Goal: Task Accomplishment & Management: Manage account settings

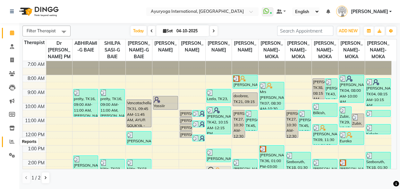
click at [13, 142] on icon at bounding box center [12, 141] width 5 height 5
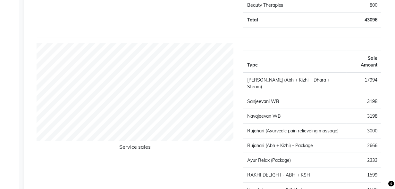
scroll to position [920, 0]
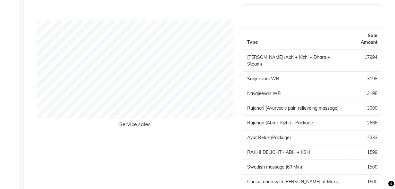
click at [139, 123] on h6 "Service sales" at bounding box center [135, 125] width 197 height 9
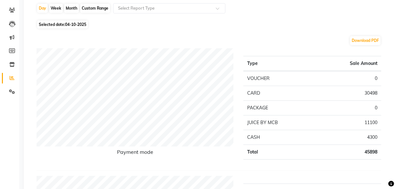
scroll to position [7, 0]
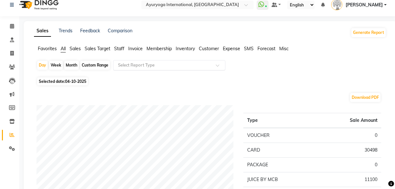
click at [128, 67] on input "text" at bounding box center [163, 65] width 92 height 6
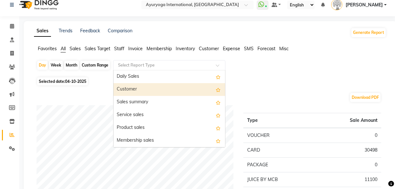
click at [131, 90] on div "Customer" at bounding box center [168, 89] width 111 height 13
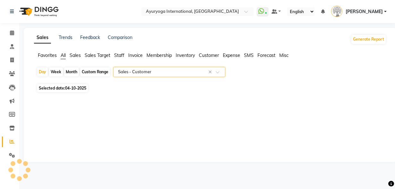
scroll to position [0, 0]
select select "full_report"
select select "csv"
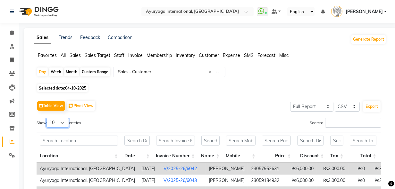
click at [66, 122] on select "10 25 50 100" at bounding box center [57, 123] width 22 height 10
select select "100"
click at [47, 118] on select "10 25 50 100" at bounding box center [57, 123] width 22 height 10
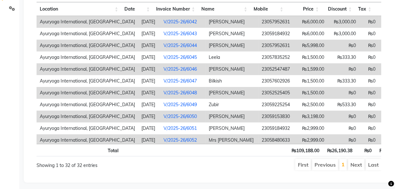
scroll to position [154, 0]
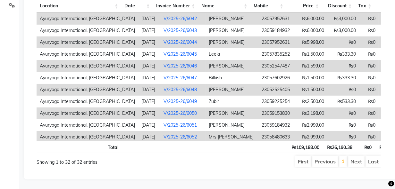
click at [356, 157] on li "Next" at bounding box center [356, 162] width 17 height 12
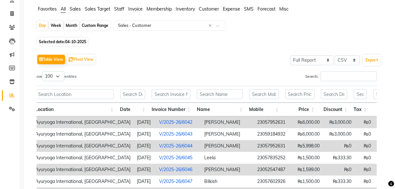
scroll to position [14, 0]
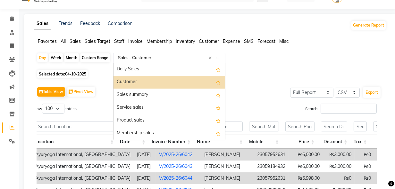
click at [165, 56] on input "text" at bounding box center [163, 58] width 92 height 6
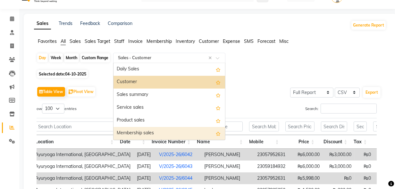
click at [154, 129] on div "Membership sales" at bounding box center [168, 133] width 111 height 13
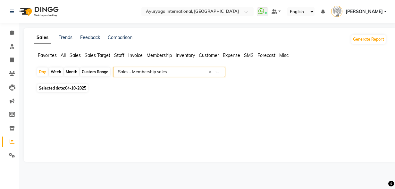
scroll to position [0, 0]
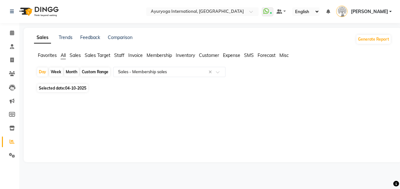
click at [161, 58] on span "Membership" at bounding box center [158, 56] width 25 height 6
click at [181, 56] on span "Inventory" at bounding box center [185, 56] width 19 height 6
click at [208, 55] on span "Customer" at bounding box center [209, 56] width 20 height 6
click at [233, 56] on span "Expense" at bounding box center [231, 56] width 17 height 6
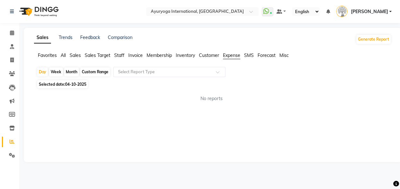
click at [270, 56] on span "Forecast" at bounding box center [266, 56] width 18 height 6
click at [64, 57] on span "All" at bounding box center [63, 56] width 5 height 6
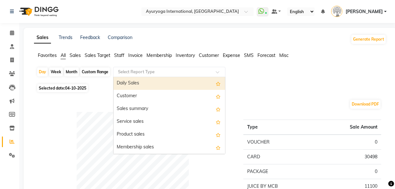
click at [126, 69] on input "text" at bounding box center [163, 72] width 92 height 6
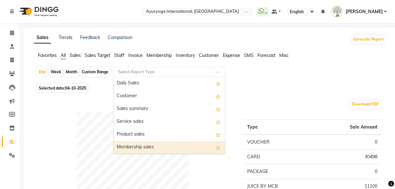
click at [136, 145] on div "Membership sales" at bounding box center [168, 147] width 111 height 13
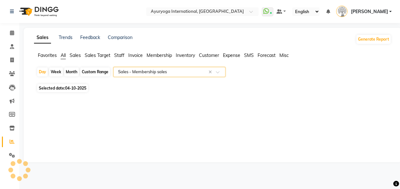
click at [136, 145] on div "Sales Trends Feedback Comparison Generate Report Favorites All Sales Sales Targ…" at bounding box center [212, 95] width 377 height 135
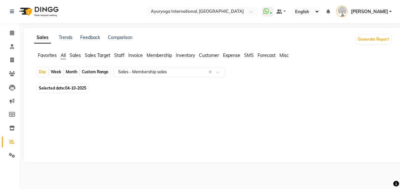
click at [75, 87] on span "04-10-2025" at bounding box center [75, 88] width 21 height 5
select select "10"
select select "2025"
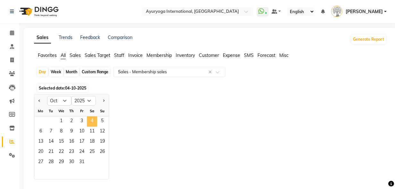
click at [94, 119] on span "4" at bounding box center [92, 122] width 10 height 10
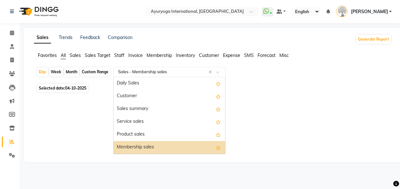
click at [156, 72] on input "text" at bounding box center [163, 72] width 92 height 6
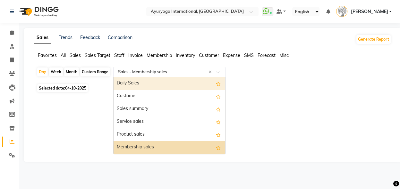
click at [79, 54] on span "Sales" at bounding box center [75, 56] width 11 height 6
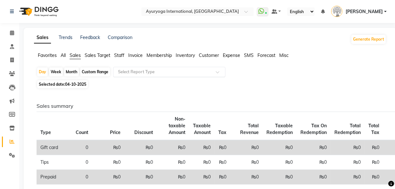
click at [132, 70] on input "text" at bounding box center [163, 72] width 92 height 6
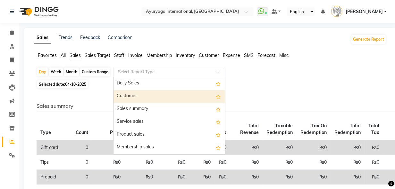
click at [133, 95] on div "Customer" at bounding box center [168, 96] width 111 height 13
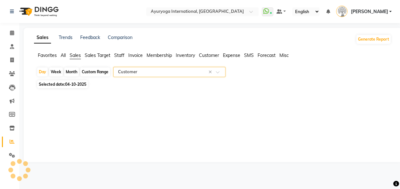
select select "full_report"
select select "csv"
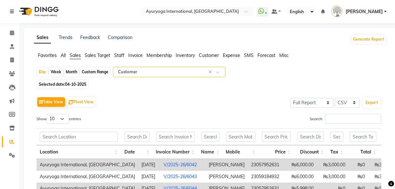
scroll to position [51, 0]
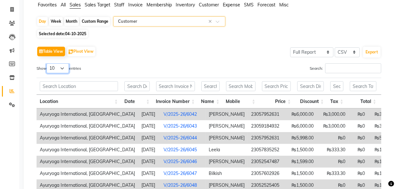
click at [65, 65] on select "10 25 50 100" at bounding box center [57, 68] width 22 height 10
select select "100"
click at [47, 63] on select "10 25 50 100" at bounding box center [57, 68] width 22 height 10
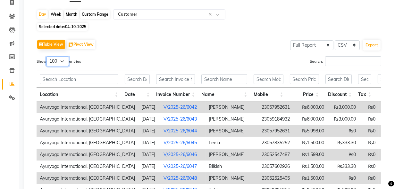
scroll to position [0, 0]
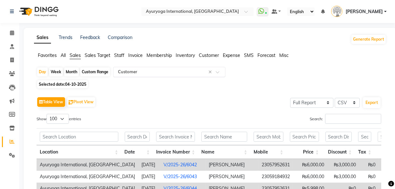
click at [200, 70] on input "text" at bounding box center [163, 72] width 92 height 6
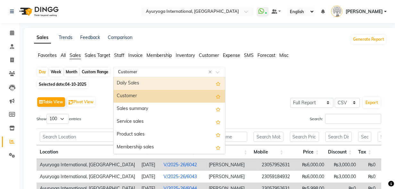
click at [205, 57] on span "Customer" at bounding box center [209, 56] width 20 height 6
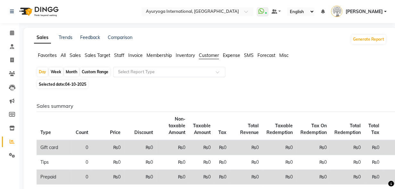
click at [221, 72] on span at bounding box center [220, 74] width 8 height 6
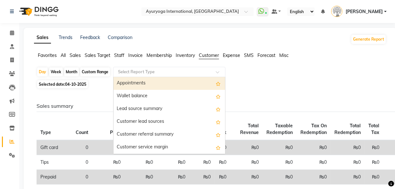
click at [168, 87] on div "Appointments" at bounding box center [168, 83] width 111 height 13
select select "full_report"
select select "csv"
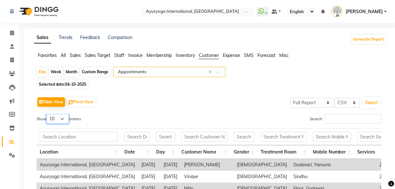
click at [64, 119] on select "10 25 50 100" at bounding box center [57, 119] width 22 height 10
click at [64, 120] on select "10 25 50 100" at bounding box center [57, 119] width 22 height 10
select select "100"
click at [47, 114] on select "10 25 50 100" at bounding box center [57, 119] width 22 height 10
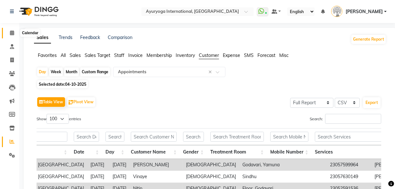
click at [12, 35] on icon at bounding box center [12, 32] width 4 height 5
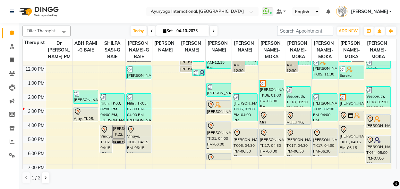
scroll to position [67, 0]
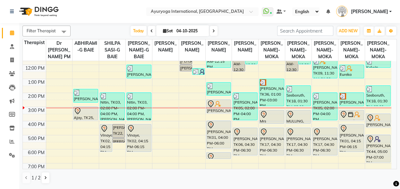
drag, startPoint x: 396, startPoint y: 127, endPoint x: 397, endPoint y: 144, distance: 16.4
click at [397, 144] on div "Filter Therapist Select All Dr [PERSON_NAME] PM ABHIRAMI-G BAIE SHILPA SASI-G B…" at bounding box center [209, 105] width 380 height 165
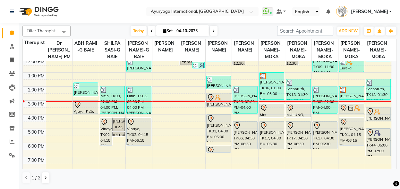
scroll to position [77, 0]
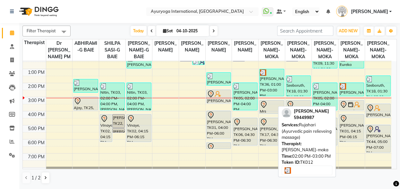
click at [353, 96] on div "[PERSON_NAME], TK12, 02:00 PM-03:00 PM, [PERSON_NAME] (Ayurvedic pain relievein…" at bounding box center [351, 89] width 24 height 13
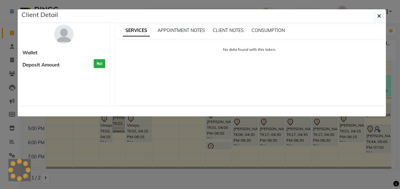
select select "3"
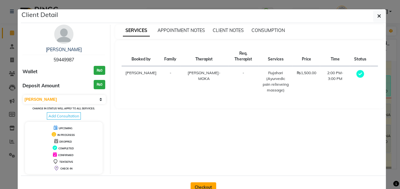
click at [206, 184] on button "Checkout" at bounding box center [203, 188] width 26 height 10
select select "service"
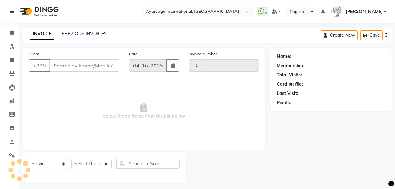
type input "6074"
select select "730"
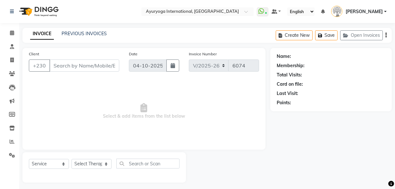
type input "59449987"
select select "60458"
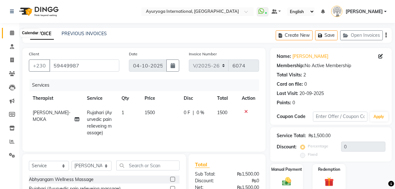
click at [12, 35] on icon at bounding box center [12, 32] width 4 height 5
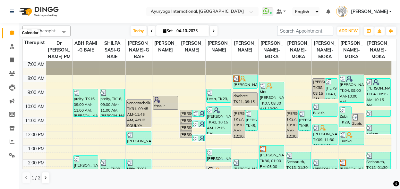
click at [12, 36] on span at bounding box center [11, 32] width 11 height 7
click at [12, 33] on icon at bounding box center [12, 32] width 4 height 5
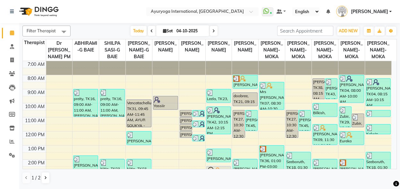
click at [12, 33] on icon at bounding box center [12, 32] width 4 height 5
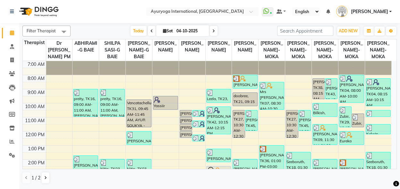
click at [12, 33] on icon at bounding box center [12, 32] width 4 height 5
click at [12, 140] on icon at bounding box center [12, 141] width 5 height 5
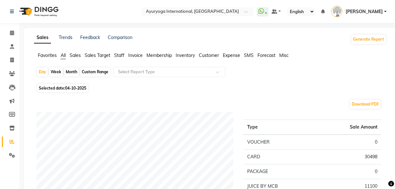
click at [210, 55] on span "Customer" at bounding box center [209, 56] width 20 height 6
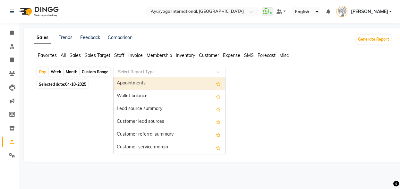
click at [217, 73] on span at bounding box center [220, 74] width 8 height 6
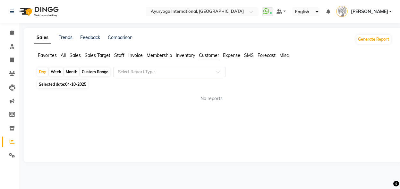
click at [63, 55] on span "All" at bounding box center [63, 56] width 5 height 6
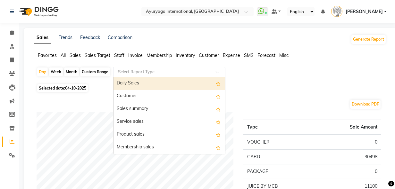
click at [140, 70] on input "text" at bounding box center [163, 72] width 92 height 6
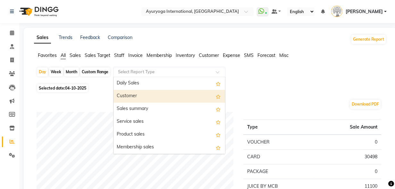
click at [133, 91] on div "Customer" at bounding box center [168, 96] width 111 height 13
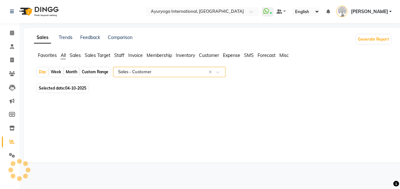
select select "full_report"
select select "csv"
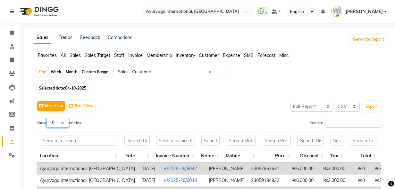
click at [65, 125] on select "10 25 50 100" at bounding box center [57, 123] width 22 height 10
select select "100"
click at [47, 118] on select "10 25 50 100" at bounding box center [57, 123] width 22 height 10
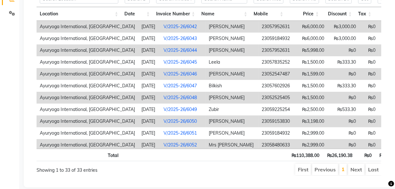
scroll to position [121, 0]
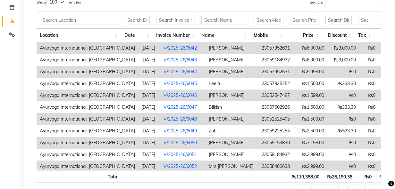
drag, startPoint x: 394, startPoint y: 138, endPoint x: 394, endPoint y: 130, distance: 8.3
click at [394, 130] on div "Sales Trends Feedback Comparison Generate Report Favorites All Sales Sales Targ…" at bounding box center [210, 58] width 373 height 302
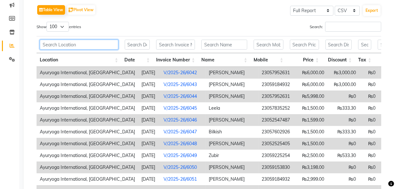
click at [106, 42] on input "text" at bounding box center [79, 45] width 78 height 10
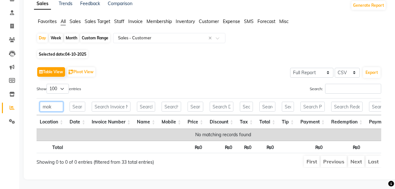
scroll to position [43, 0]
type input "moka"
click at [7, 128] on div "Calendar Consultation Invoice Clients Leads Marketing Members Inventory Reports…" at bounding box center [43, 81] width 87 height 195
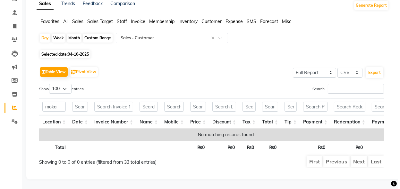
scroll to position [0, 0]
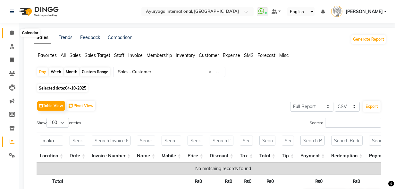
click at [14, 31] on icon at bounding box center [12, 32] width 4 height 5
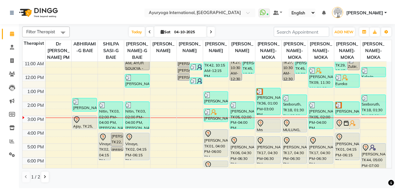
scroll to position [64, 0]
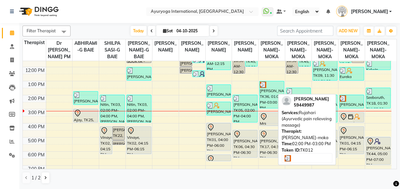
click at [353, 108] on div "[PERSON_NAME], TK12, 02:00 PM-03:00 PM, [PERSON_NAME] (Ayurvedic pain relievein…" at bounding box center [351, 101] width 24 height 13
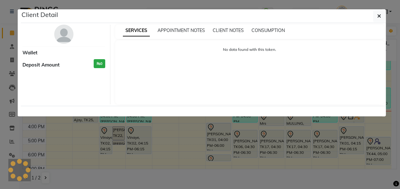
select select "3"
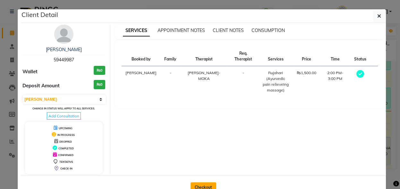
click at [208, 184] on button "Checkout" at bounding box center [203, 188] width 26 height 10
select select "service"
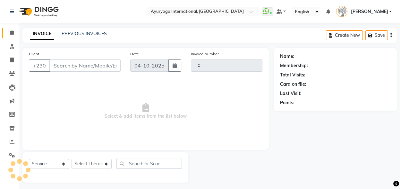
type input "6075"
select select "730"
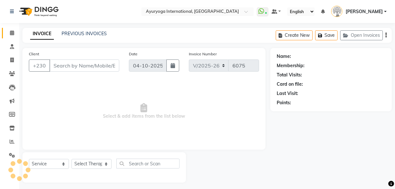
type input "59449987"
select select "60458"
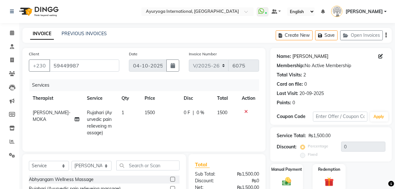
click at [300, 57] on link "[PERSON_NAME]" at bounding box center [310, 56] width 36 height 7
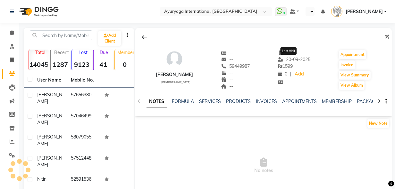
select select "en"
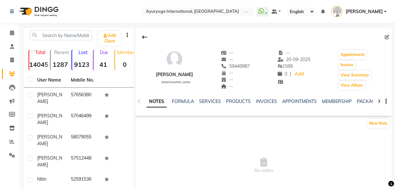
click at [379, 101] on icon at bounding box center [378, 101] width 3 height 4
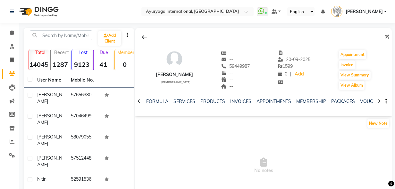
click at [379, 101] on icon at bounding box center [378, 101] width 3 height 4
click at [355, 101] on link "VOUCHERS" at bounding box center [351, 102] width 25 height 6
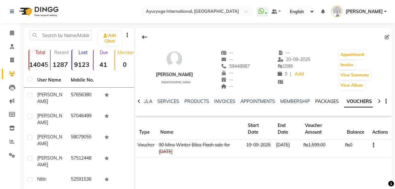
click at [325, 99] on link "PACKAGES" at bounding box center [327, 102] width 24 height 6
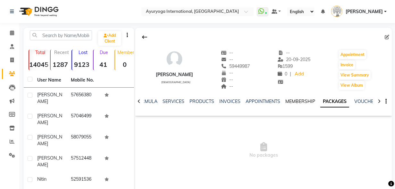
click at [294, 103] on link "MEMBERSHIP" at bounding box center [300, 102] width 30 height 6
click at [364, 103] on link "VOUCHERS" at bounding box center [371, 102] width 25 height 6
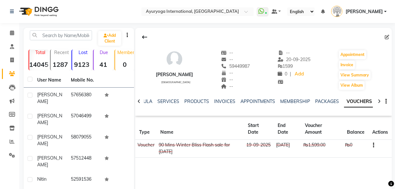
click at [168, 74] on div "[PERSON_NAME]" at bounding box center [174, 74] width 37 height 7
click at [11, 11] on icon at bounding box center [12, 11] width 4 height 4
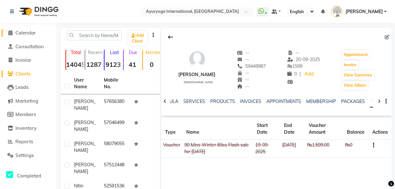
click at [36, 33] on span "Calendar" at bounding box center [25, 33] width 21 height 6
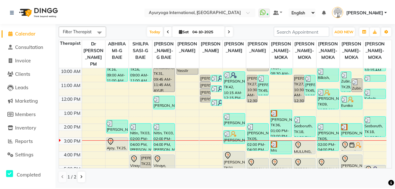
scroll to position [43, 0]
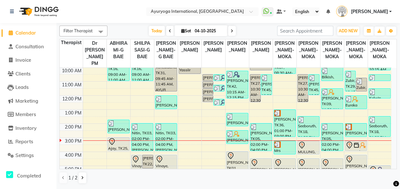
drag, startPoint x: 398, startPoint y: 121, endPoint x: 398, endPoint y: 126, distance: 4.5
click at [394, 126] on div "Filter Therapist Select All Dr [PERSON_NAME] PM ABHIRAMI-G BAIE SHILPA SASI-G B…" at bounding box center [227, 105] width 343 height 165
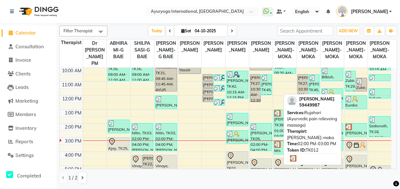
click at [352, 137] on div "[PERSON_NAME], TK12, 02:00 PM-03:00 PM, [PERSON_NAME] (Ayurvedic pain relievein…" at bounding box center [355, 130] width 21 height 13
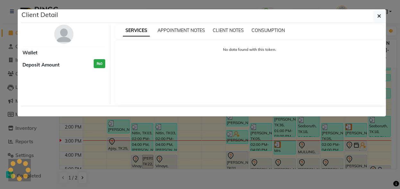
select select "3"
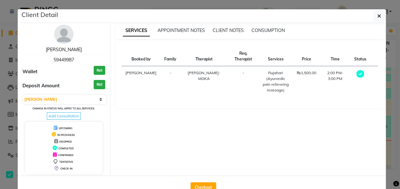
click at [62, 50] on link "[PERSON_NAME]" at bounding box center [64, 50] width 36 height 6
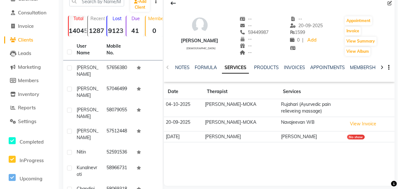
scroll to position [35, 0]
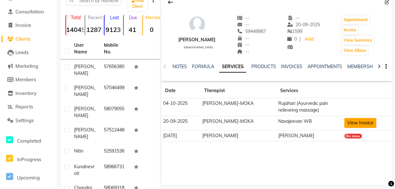
click at [344, 122] on button "View Invoice" at bounding box center [360, 123] width 32 height 10
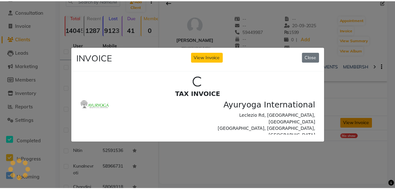
scroll to position [0, 0]
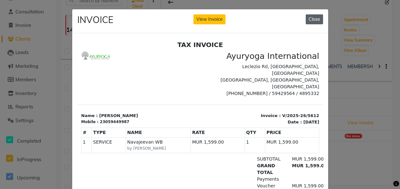
click at [313, 16] on button "Close" at bounding box center [313, 19] width 17 height 10
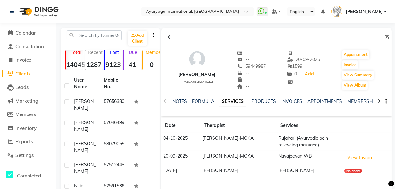
click at [22, 37] on li "Calendar" at bounding box center [28, 33] width 56 height 14
click at [22, 35] on span "Calendar" at bounding box center [25, 33] width 21 height 6
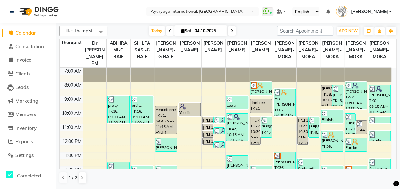
scroll to position [82, 0]
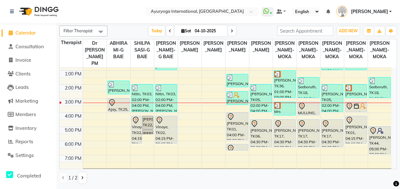
drag, startPoint x: 398, startPoint y: 136, endPoint x: 400, endPoint y: 152, distance: 16.8
click at [394, 152] on html "Select Location × Ayuryoga International, [GEOGRAPHIC_DATA] Rd WhatsApp Status …" at bounding box center [200, 94] width 400 height 189
drag, startPoint x: 134, startPoint y: 162, endPoint x: 100, endPoint y: 118, distance: 55.9
click at [100, 118] on tbody "7:00 AM 8:00 AM 9:00 AM 10:00 AM 11:00 AM 12:00 PM 1:00 PM 2:00 PM 3:00 PM 4:00…" at bounding box center [225, 84] width 331 height 197
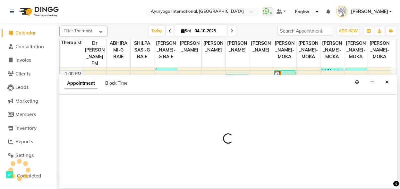
select select "11400"
select select "930"
select select "tentative"
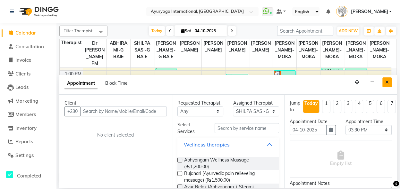
click at [388, 83] on icon "Close" at bounding box center [387, 82] width 4 height 4
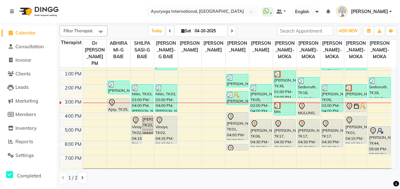
click at [228, 32] on span at bounding box center [232, 31] width 8 height 10
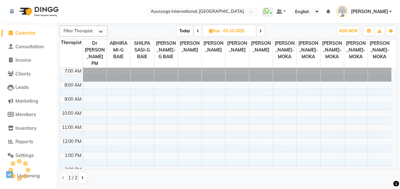
scroll to position [102, 0]
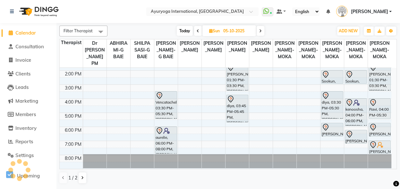
click at [195, 32] on span at bounding box center [198, 31] width 8 height 10
type input "04-10-2025"
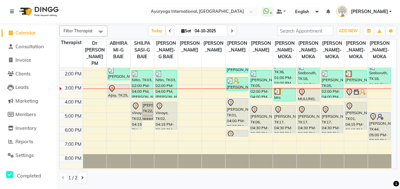
click at [101, 30] on span at bounding box center [100, 32] width 13 height 12
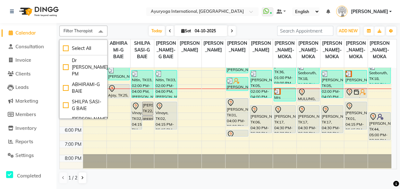
click at [109, 28] on div "Filter Therapist Select All Dr [PERSON_NAME] PM ABHIRAMI-G BAIE SHILPA SASI-G B…" at bounding box center [227, 31] width 337 height 11
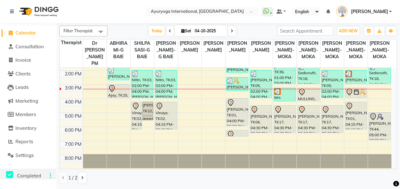
click at [51, 176] on icon at bounding box center [51, 176] width 2 height 0
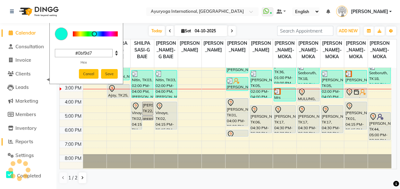
click at [27, 144] on span "Reports" at bounding box center [24, 142] width 18 height 6
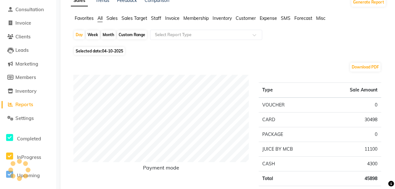
scroll to position [15, 0]
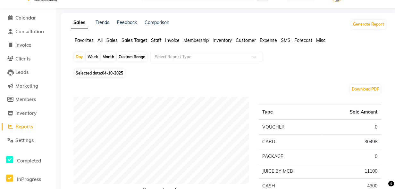
click at [112, 42] on span "Sales" at bounding box center [111, 40] width 11 height 6
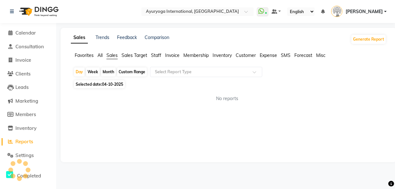
scroll to position [0, 0]
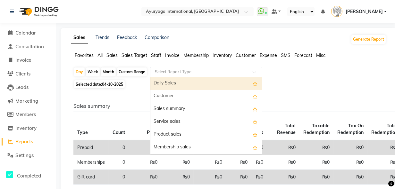
click at [162, 71] on input "text" at bounding box center [199, 72] width 92 height 6
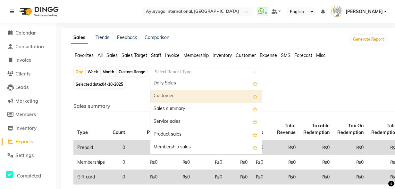
click at [168, 93] on div "Customer" at bounding box center [205, 96] width 111 height 13
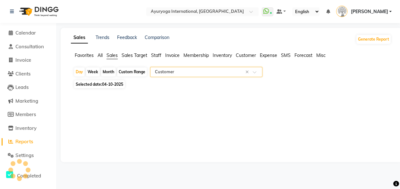
select select "full_report"
select select "csv"
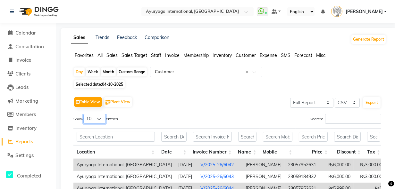
click at [102, 118] on select "10 25 50 100" at bounding box center [94, 119] width 22 height 10
select select "100"
click at [84, 114] on select "10 25 50 100" at bounding box center [94, 119] width 22 height 10
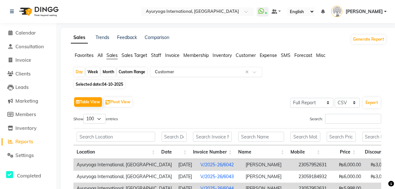
click at [239, 72] on input "text" at bounding box center [199, 72] width 92 height 6
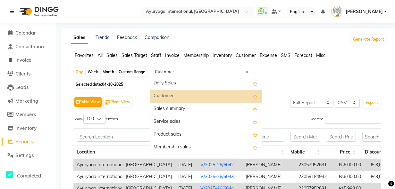
scroll to position [128, 0]
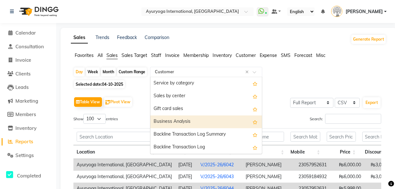
click at [177, 124] on div "Business Analysis" at bounding box center [205, 122] width 111 height 13
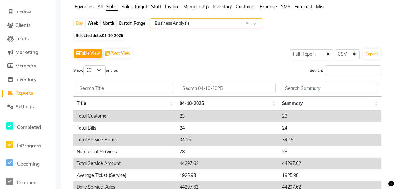
scroll to position [36, 0]
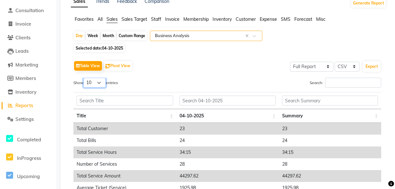
click at [102, 83] on select "10 25 50 100" at bounding box center [94, 83] width 22 height 10
select select "100"
click at [84, 78] on select "10 25 50 100" at bounding box center [94, 83] width 22 height 10
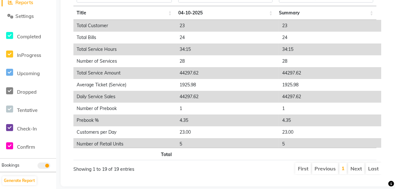
scroll to position [8, 0]
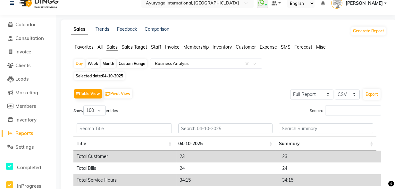
click at [163, 111] on div "Show 10 25 50 100 entries" at bounding box center [147, 112] width 149 height 12
click at [28, 25] on span "Calendar" at bounding box center [25, 24] width 21 height 6
